Goal: Information Seeking & Learning: Learn about a topic

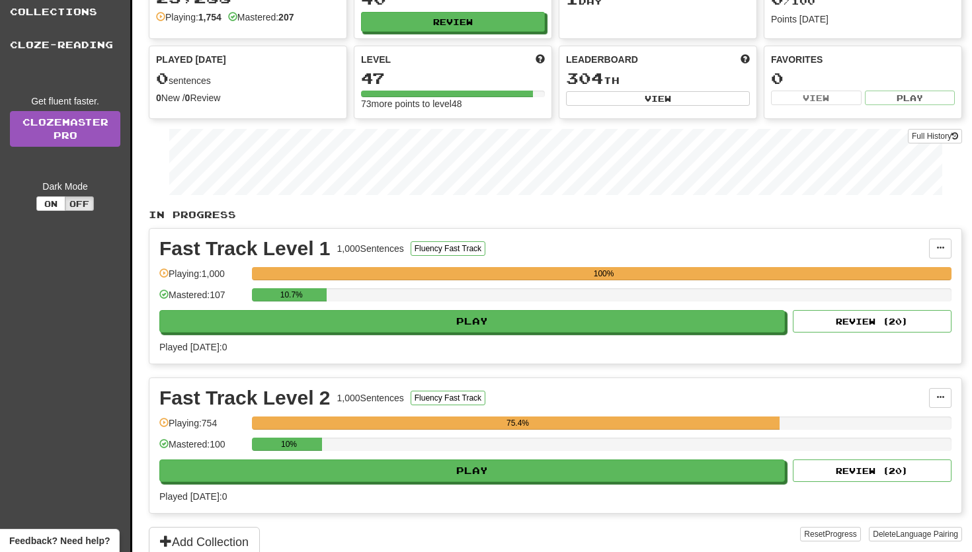
scroll to position [163, 0]
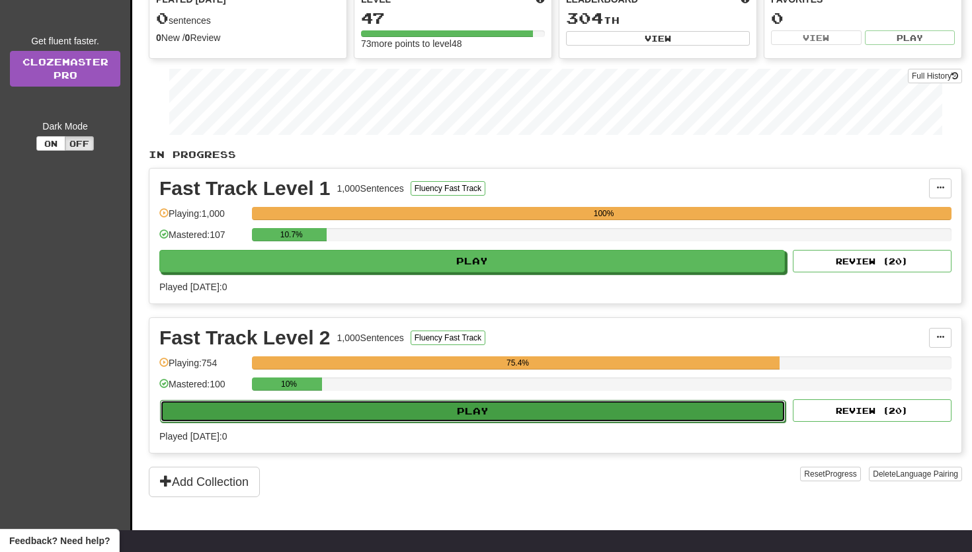
click at [340, 405] on button "Play" at bounding box center [473, 411] width 626 height 22
select select "**"
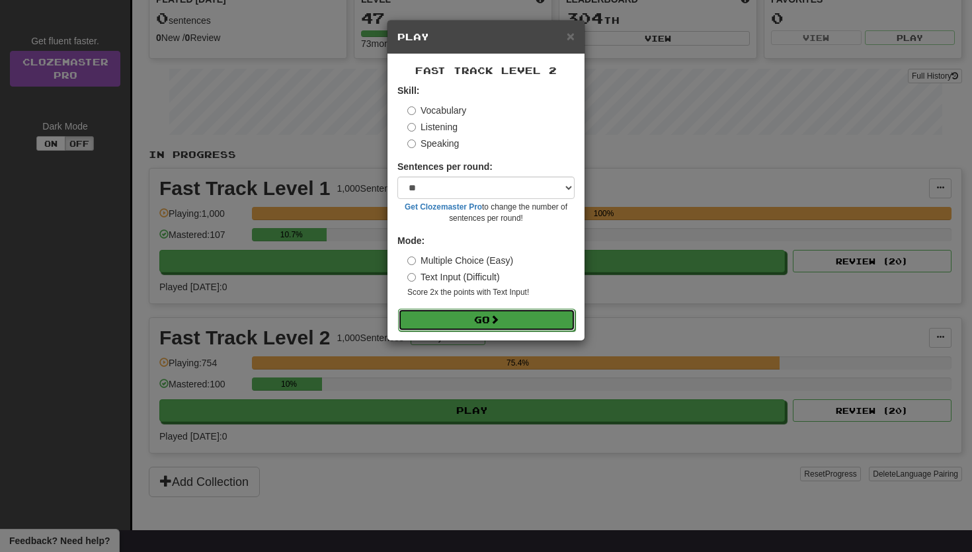
click at [448, 327] on button "Go" at bounding box center [486, 320] width 177 height 22
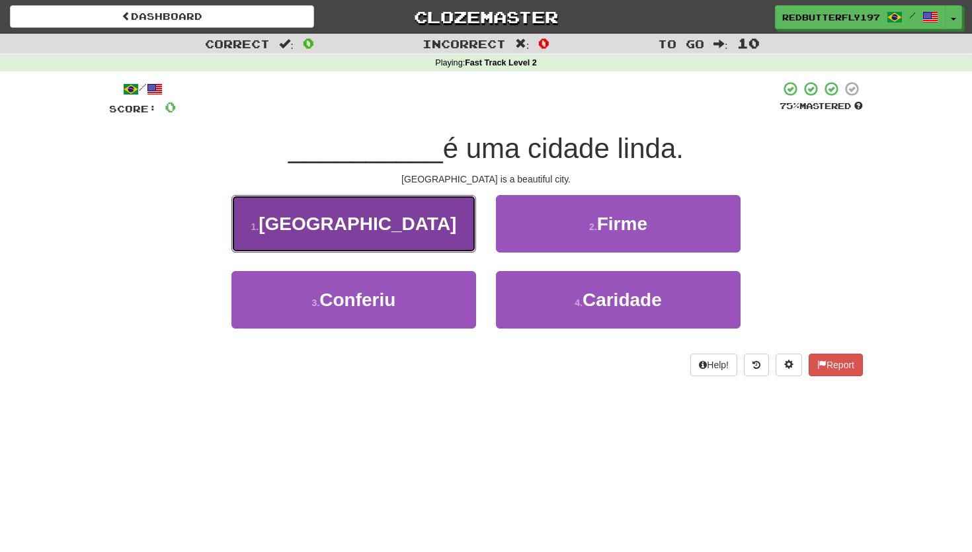
click at [438, 237] on button "1 . Roma" at bounding box center [353, 224] width 245 height 58
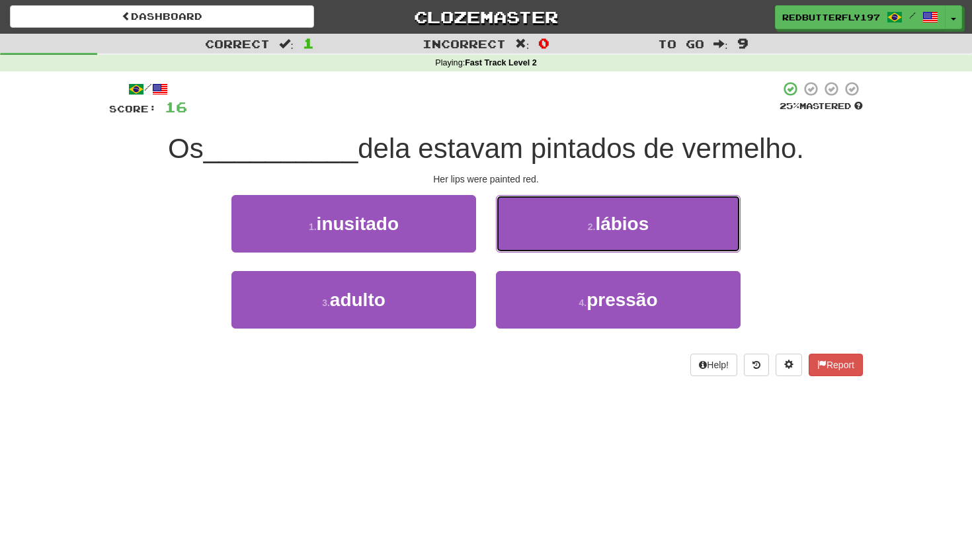
drag, startPoint x: 568, startPoint y: 228, endPoint x: 561, endPoint y: 218, distance: 12.3
click at [568, 228] on button "2 . lábios" at bounding box center [618, 224] width 245 height 58
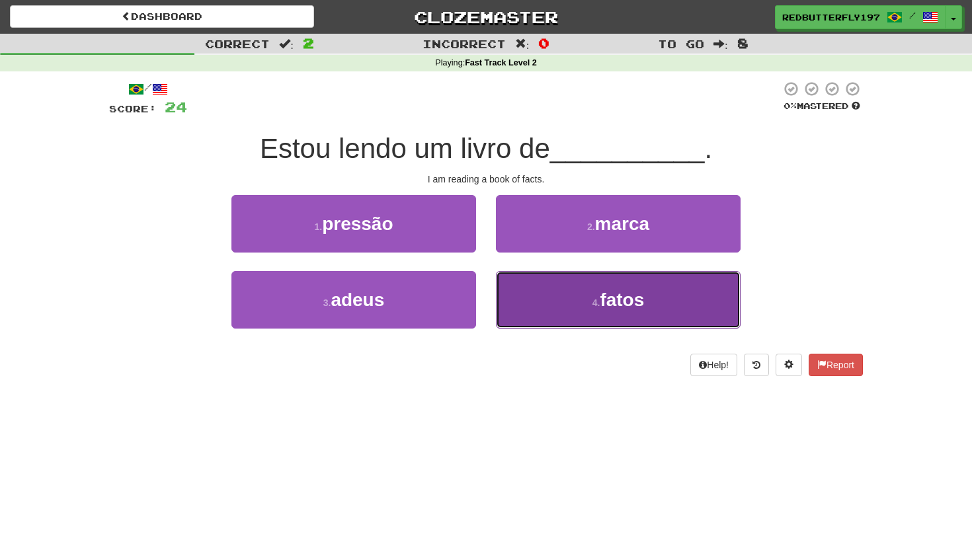
click at [565, 294] on button "4 . fatos" at bounding box center [618, 300] width 245 height 58
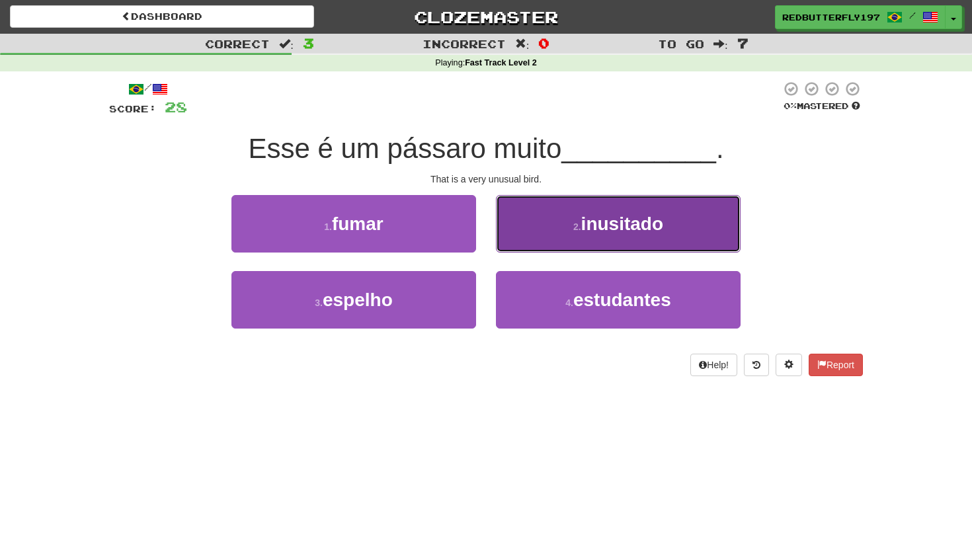
click at [567, 233] on button "2 . inusitado" at bounding box center [618, 224] width 245 height 58
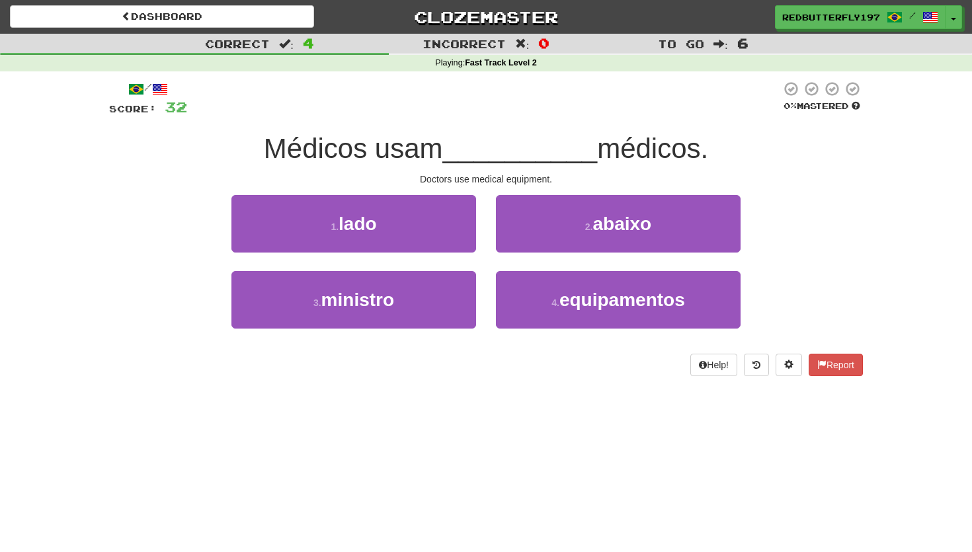
click at [545, 333] on div "4 . equipamentos" at bounding box center [618, 309] width 265 height 76
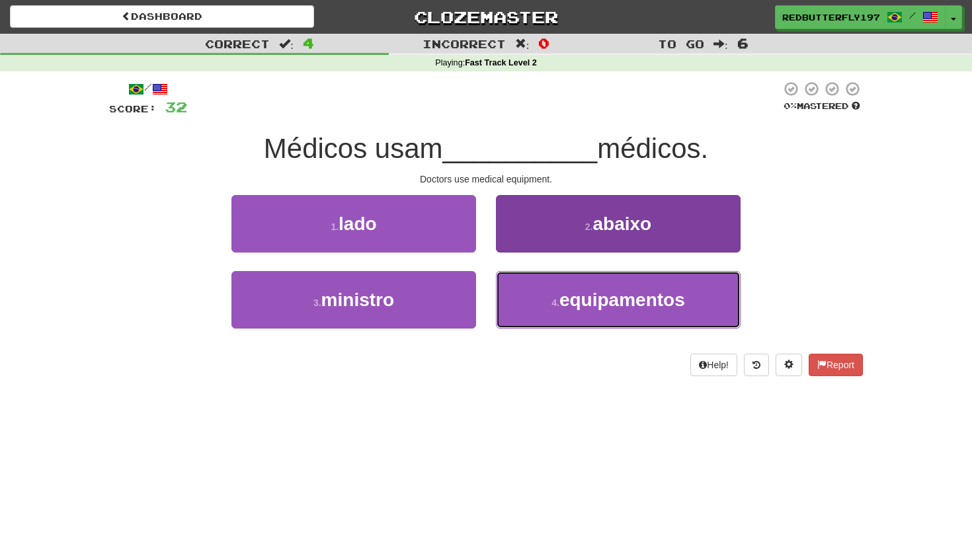
click at [544, 313] on button "4 . equipamentos" at bounding box center [618, 300] width 245 height 58
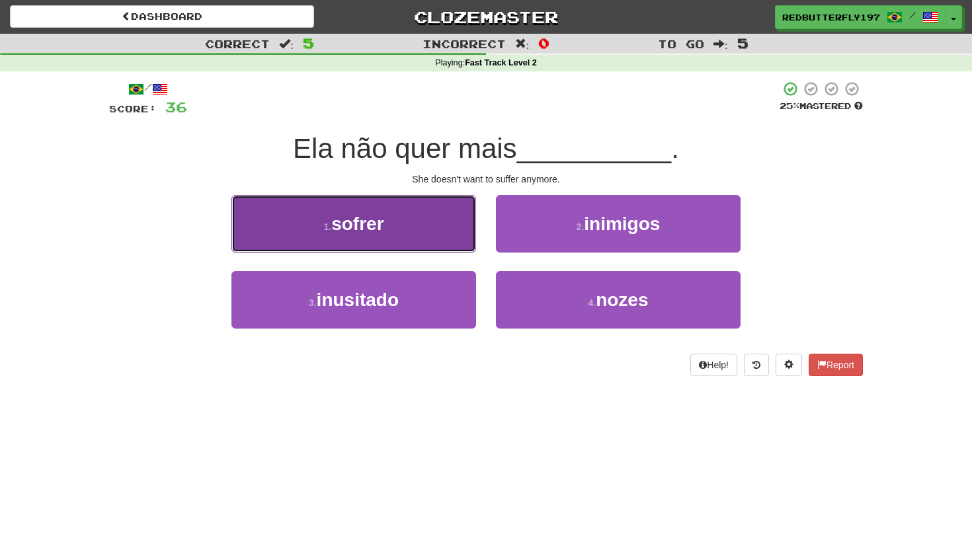
click at [389, 230] on button "1 . sofrer" at bounding box center [353, 224] width 245 height 58
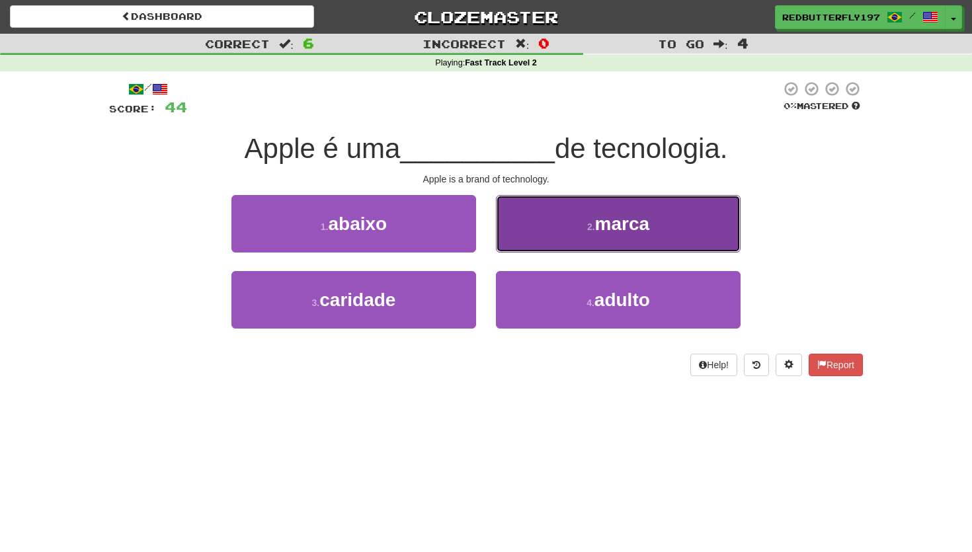
click at [616, 218] on span "marca" at bounding box center [622, 224] width 55 height 21
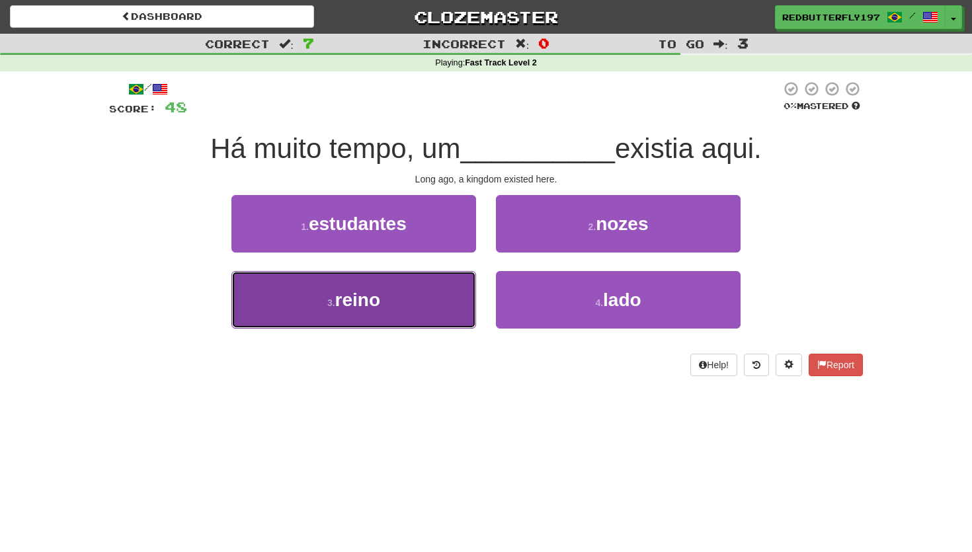
click at [399, 290] on button "3 . reino" at bounding box center [353, 300] width 245 height 58
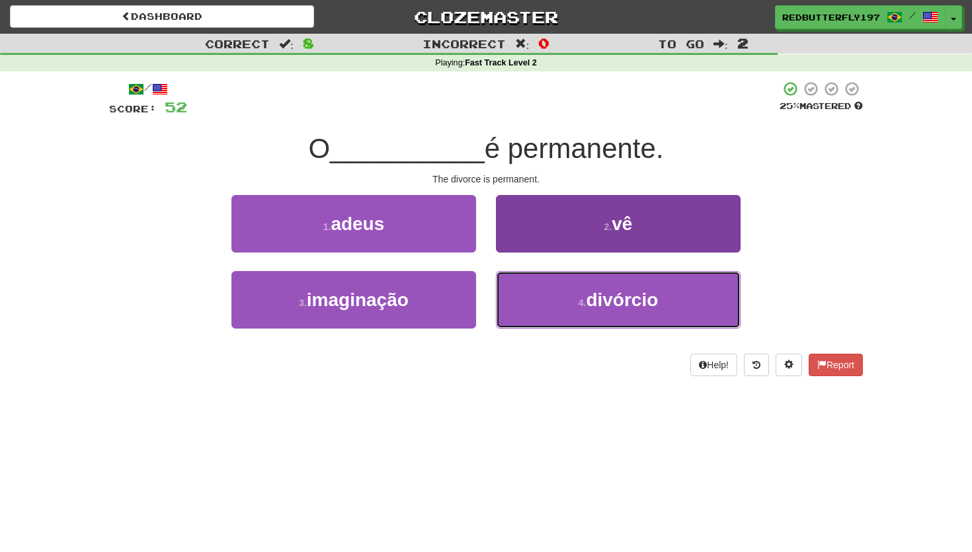
drag, startPoint x: 644, startPoint y: 295, endPoint x: 629, endPoint y: 290, distance: 15.3
click at [644, 295] on span "divórcio" at bounding box center [622, 300] width 72 height 21
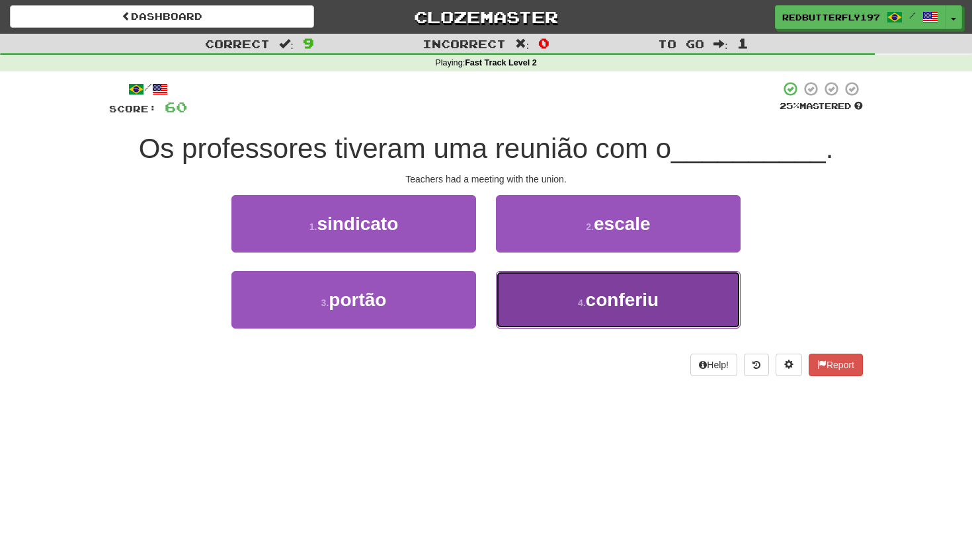
click at [578, 302] on small "4 ." at bounding box center [582, 303] width 8 height 11
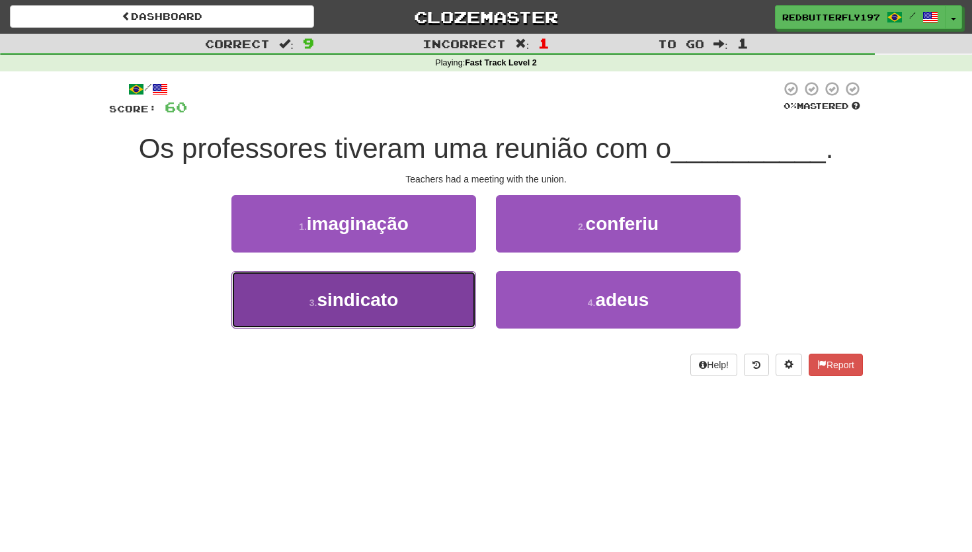
click at [419, 296] on button "3 . sindicato" at bounding box center [353, 300] width 245 height 58
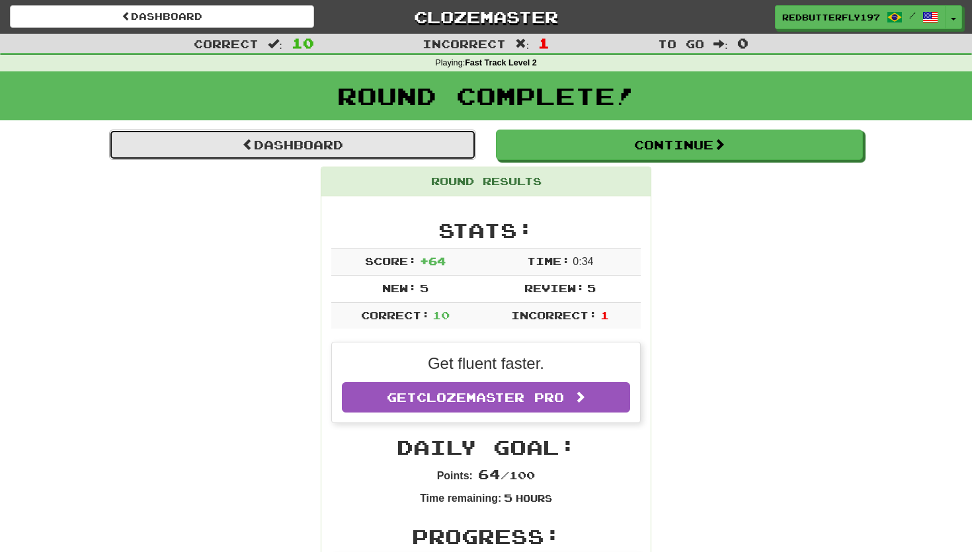
click at [372, 134] on link "Dashboard" at bounding box center [292, 145] width 367 height 30
